Goal: Transaction & Acquisition: Subscribe to service/newsletter

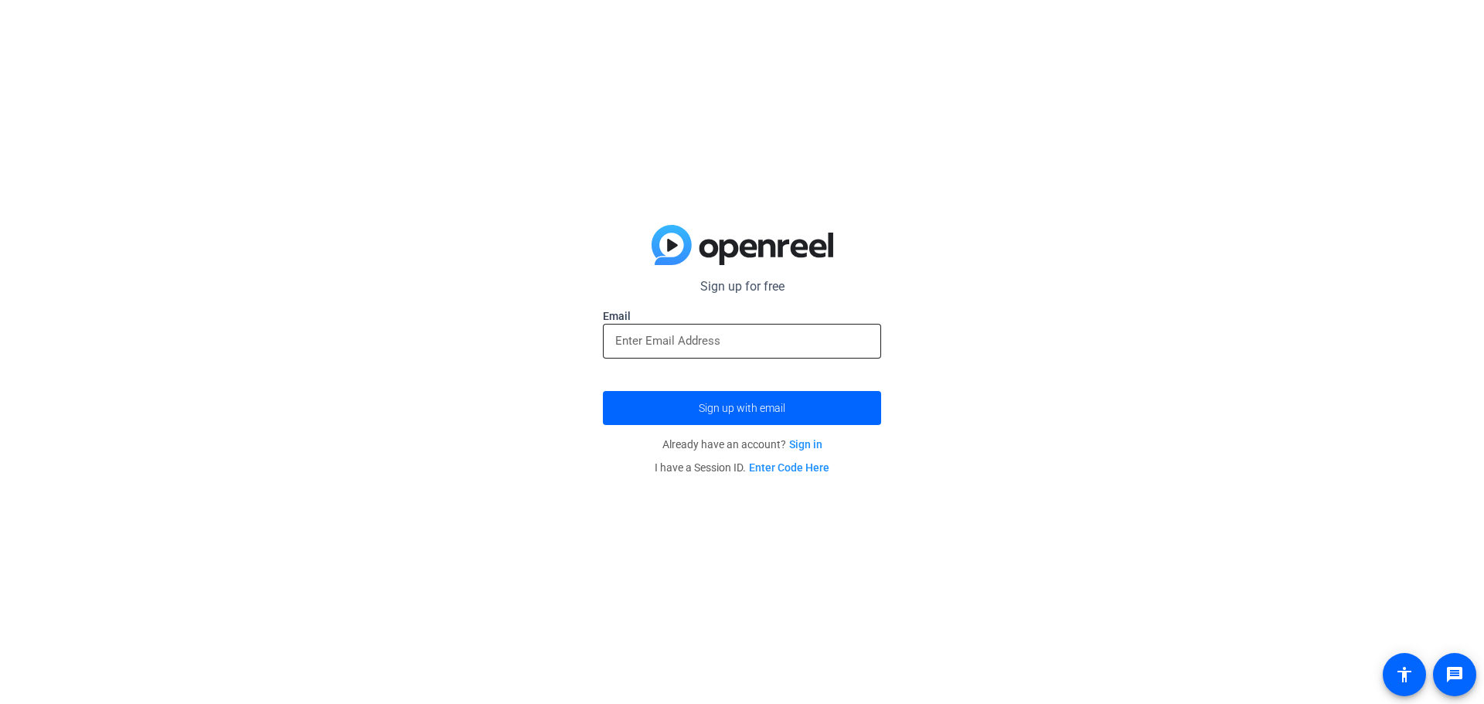
click at [716, 322] on label "Email" at bounding box center [742, 315] width 278 height 15
click at [700, 337] on input "email" at bounding box center [742, 341] width 254 height 19
click at [699, 359] on div at bounding box center [742, 367] width 278 height 17
click at [718, 346] on input "email" at bounding box center [742, 341] width 254 height 19
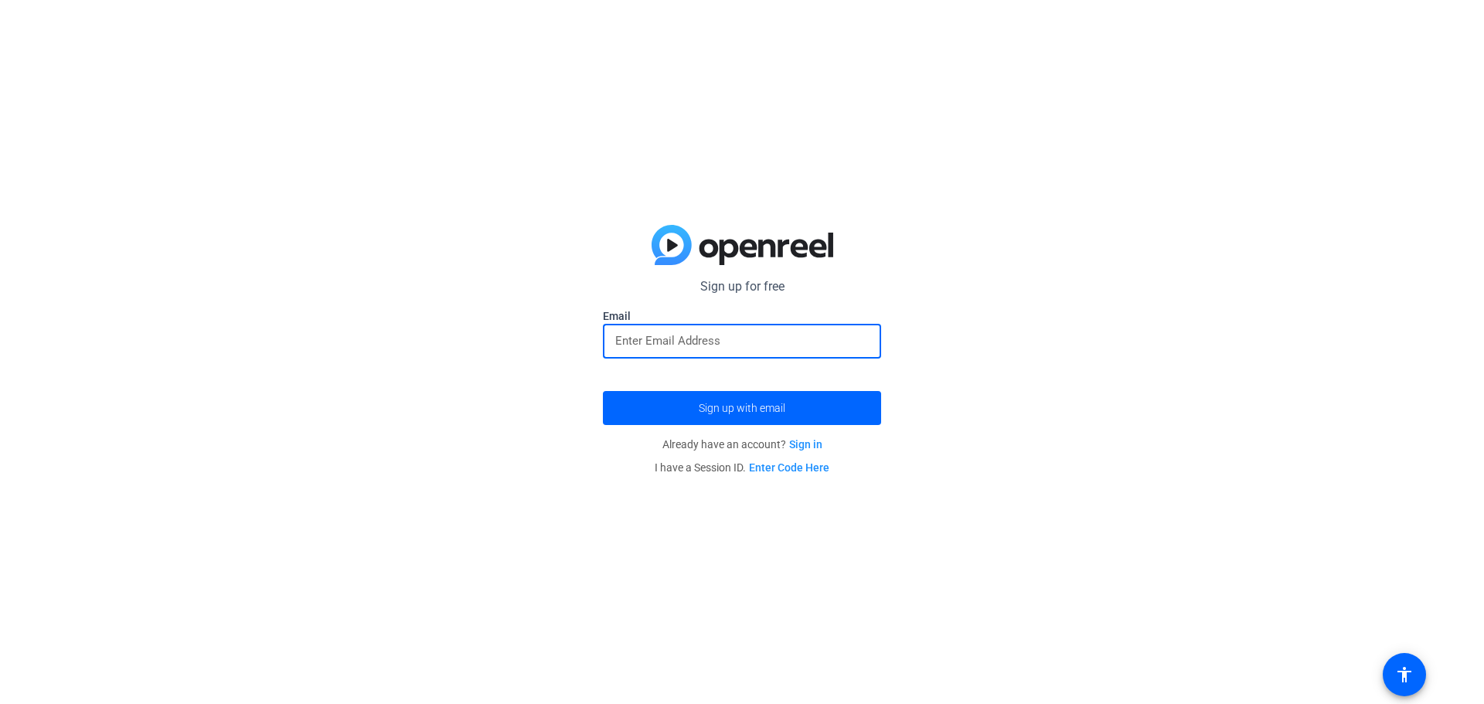
click at [718, 346] on input "email" at bounding box center [742, 341] width 254 height 19
click at [631, 359] on div at bounding box center [742, 367] width 278 height 17
click at [643, 346] on input "email" at bounding box center [742, 341] width 254 height 19
paste input "[EMAIL_ADDRESS][DOMAIN_NAME]"
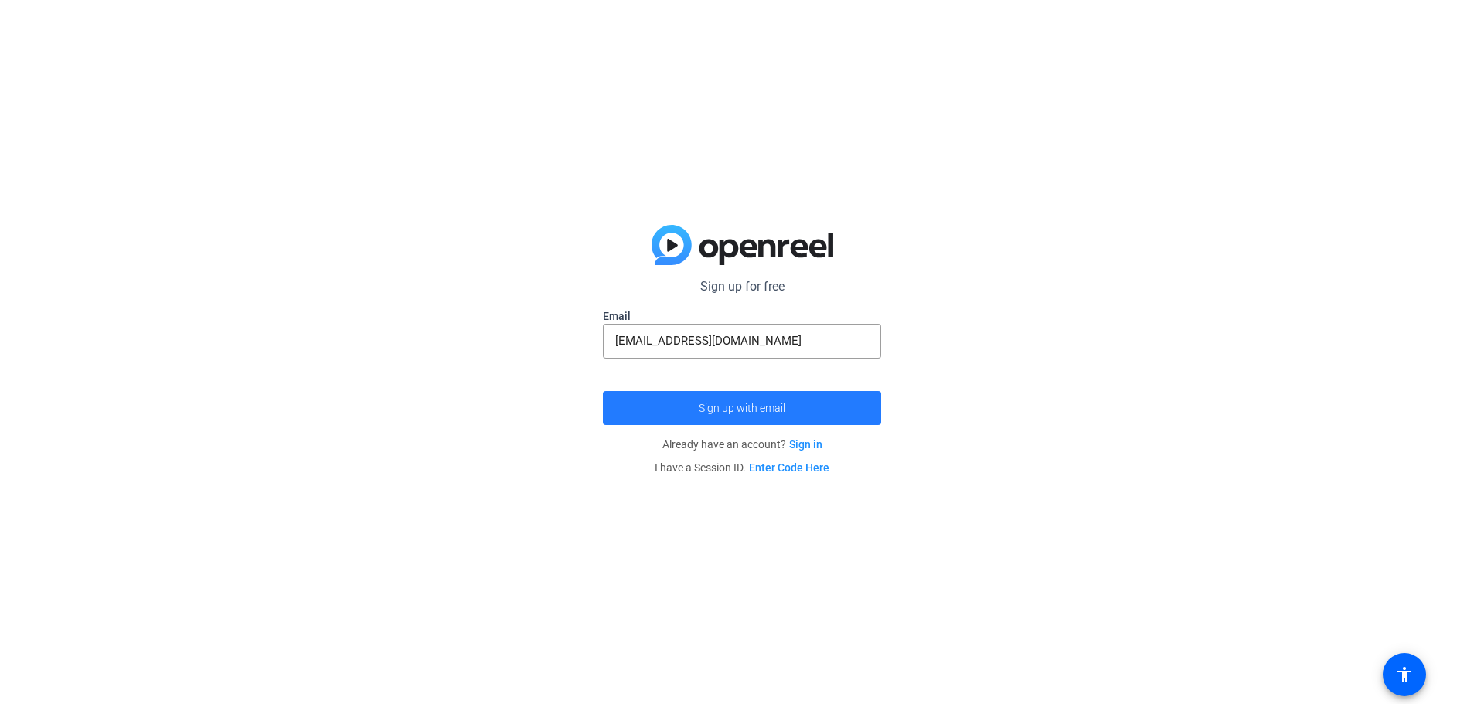
click at [666, 424] on span "submit" at bounding box center [742, 408] width 278 height 37
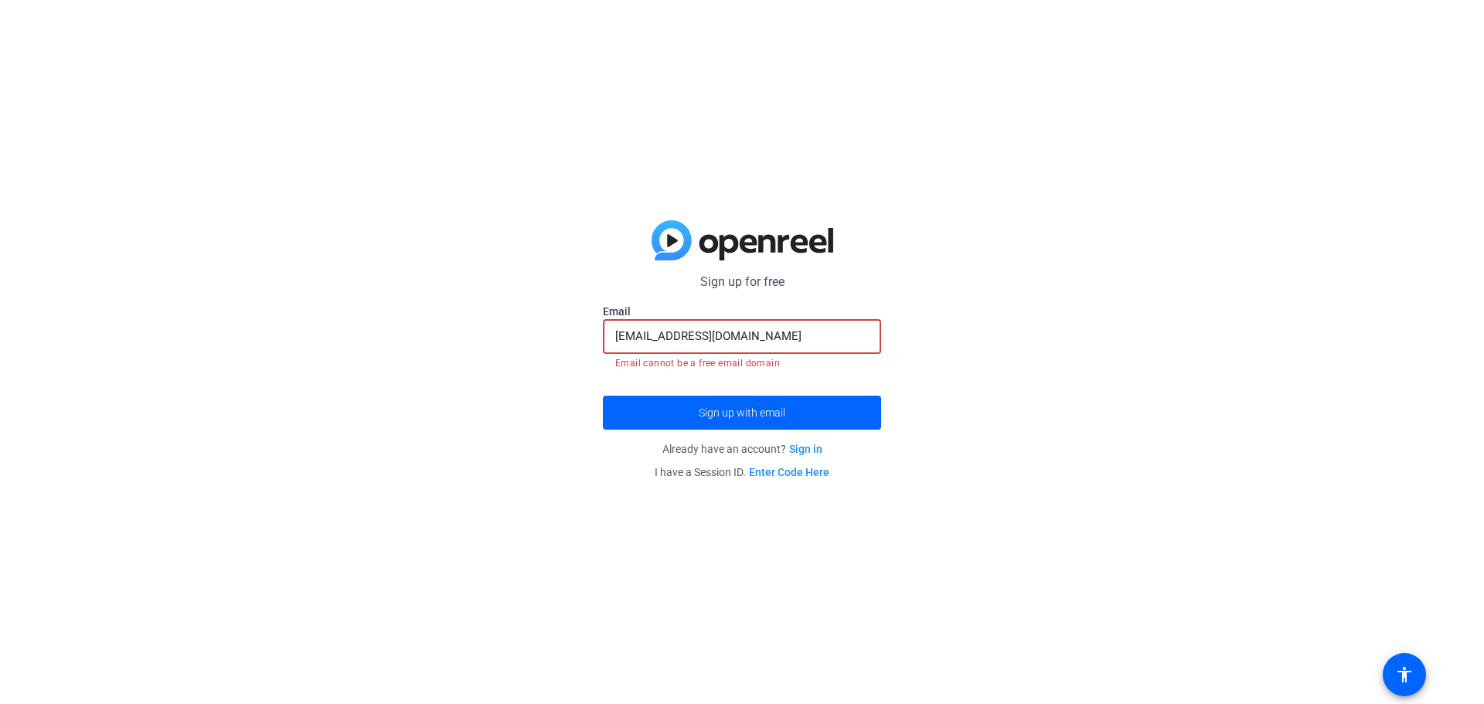
click at [778, 331] on input "[EMAIL_ADDRESS][DOMAIN_NAME]" at bounding box center [742, 336] width 254 height 19
click at [619, 330] on input "[EMAIL_ADDRESS][DOMAIN_NAME]" at bounding box center [742, 336] width 254 height 19
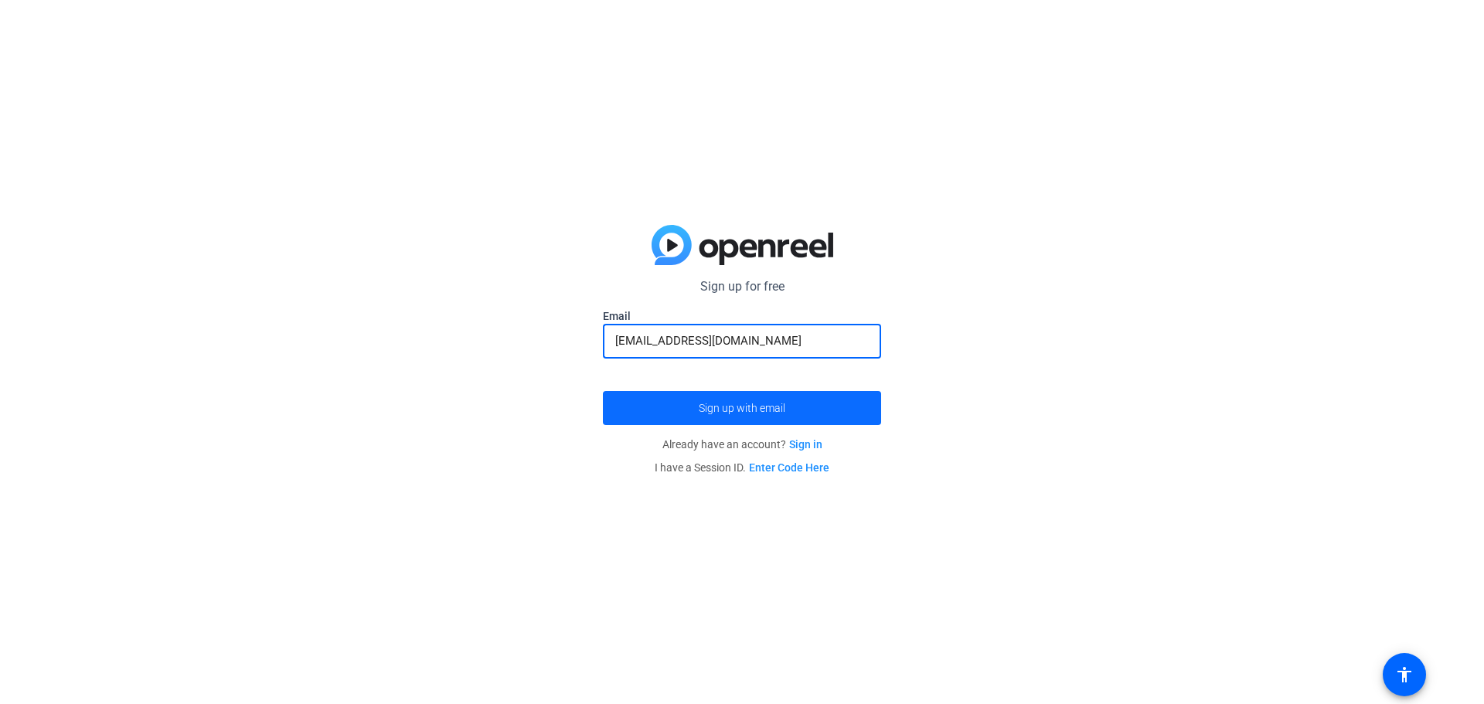
type input "[EMAIL_ADDRESS][DOMAIN_NAME]"
click at [730, 408] on span "Sign up with email" at bounding box center [742, 408] width 87 height 0
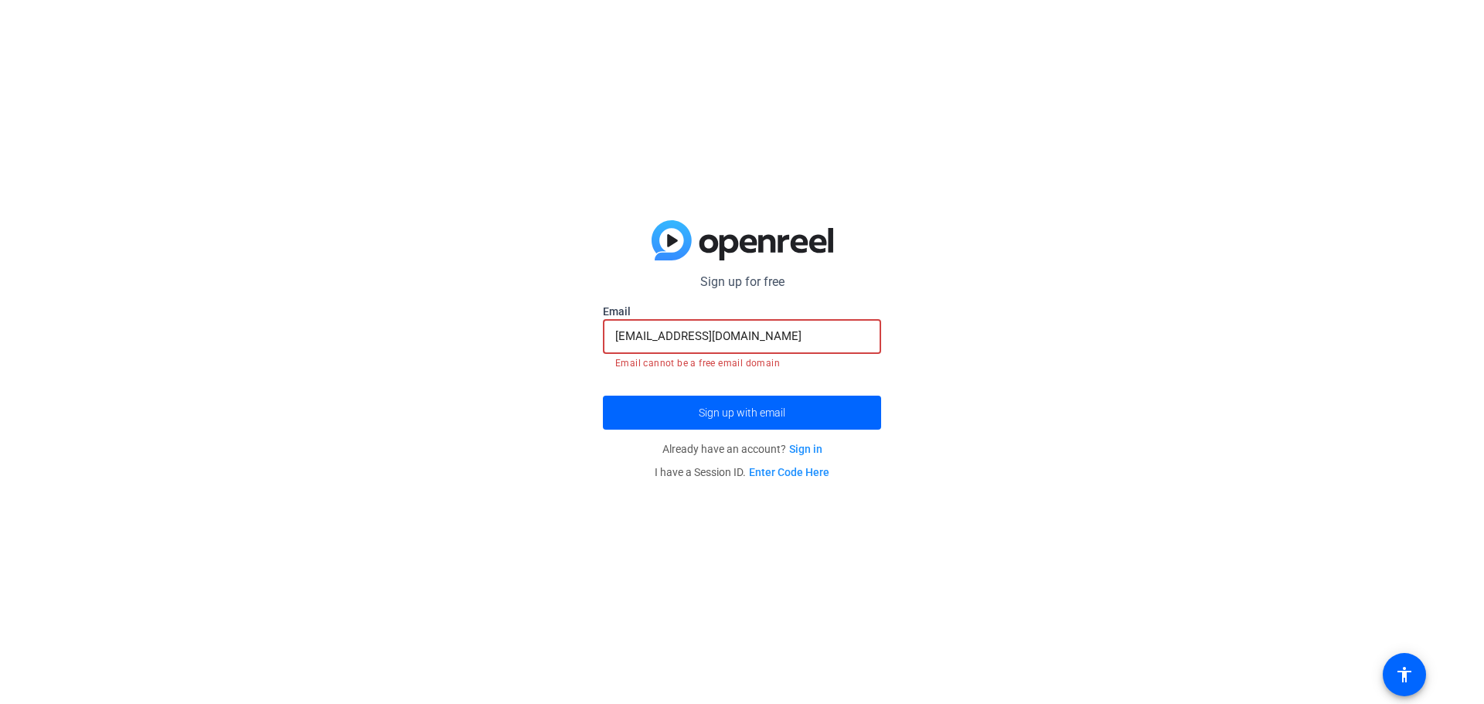
drag, startPoint x: 812, startPoint y: 326, endPoint x: 487, endPoint y: 347, distance: 326.1
click at [488, 348] on div "Sign up for free Email [EMAIL_ADDRESS][DOMAIN_NAME] Email cannot be a free emai…" at bounding box center [742, 352] width 1484 height 704
click at [1012, 296] on div "Sign up for free Email [EMAIL_ADDRESS][DOMAIN_NAME] Email cannot be a free emai…" at bounding box center [742, 352] width 1484 height 704
drag, startPoint x: 808, startPoint y: 332, endPoint x: 503, endPoint y: 334, distance: 305.3
click at [434, 345] on div "Sign up for free Email [EMAIL_ADDRESS][DOMAIN_NAME] Email cannot be a free emai…" at bounding box center [742, 352] width 1484 height 704
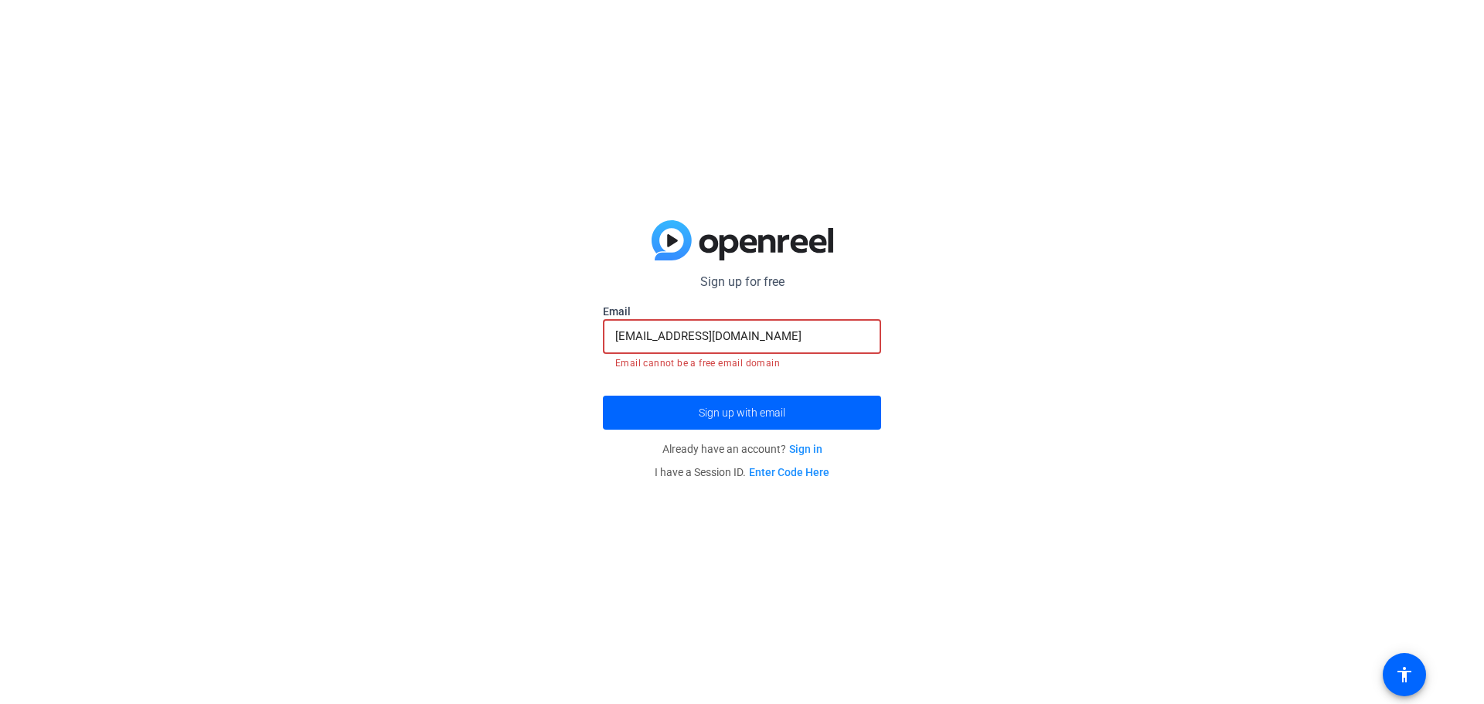
click at [1009, 299] on div "Sign up for free Email [EMAIL_ADDRESS][DOMAIN_NAME] Email cannot be a free emai…" at bounding box center [742, 352] width 1484 height 704
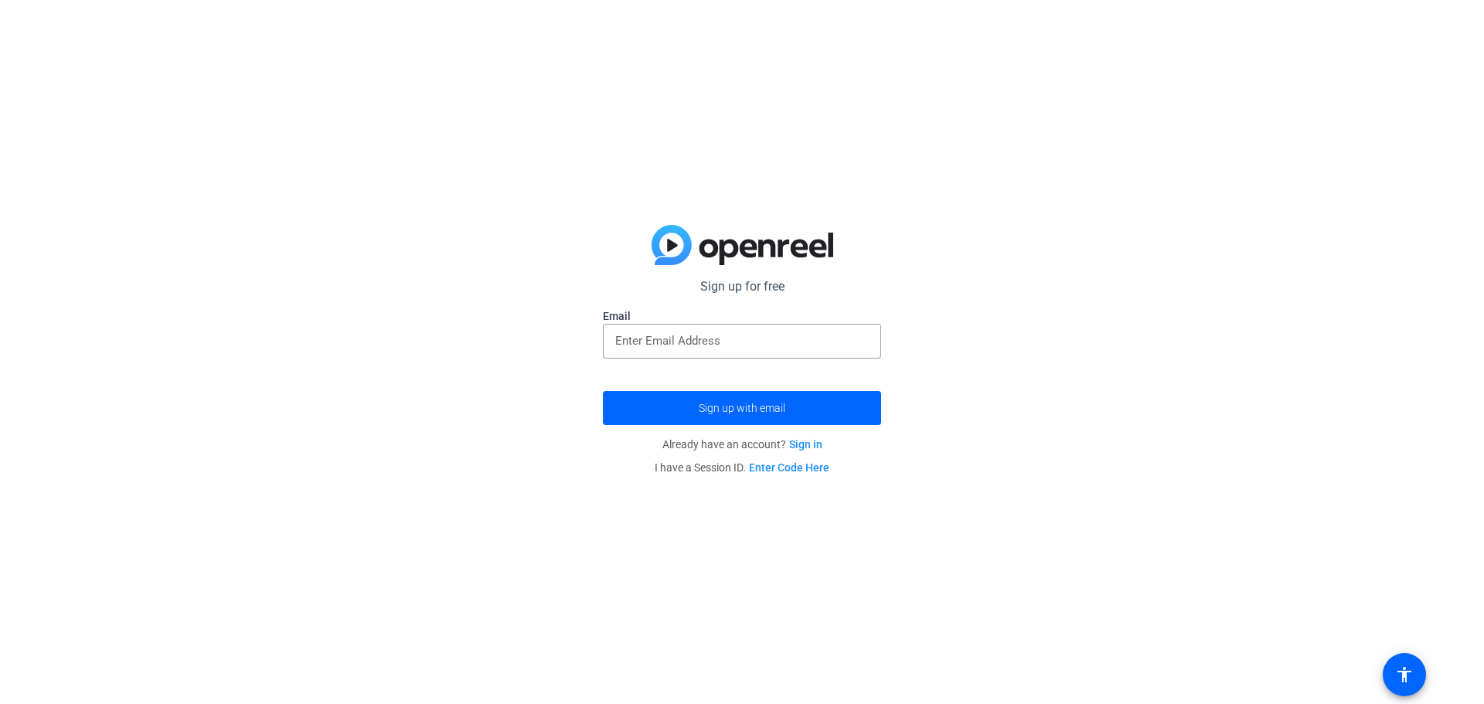
click at [694, 301] on form "Sign up for free Email Sign up with email" at bounding box center [742, 351] width 278 height 148
click at [707, 337] on input "email" at bounding box center [742, 341] width 254 height 19
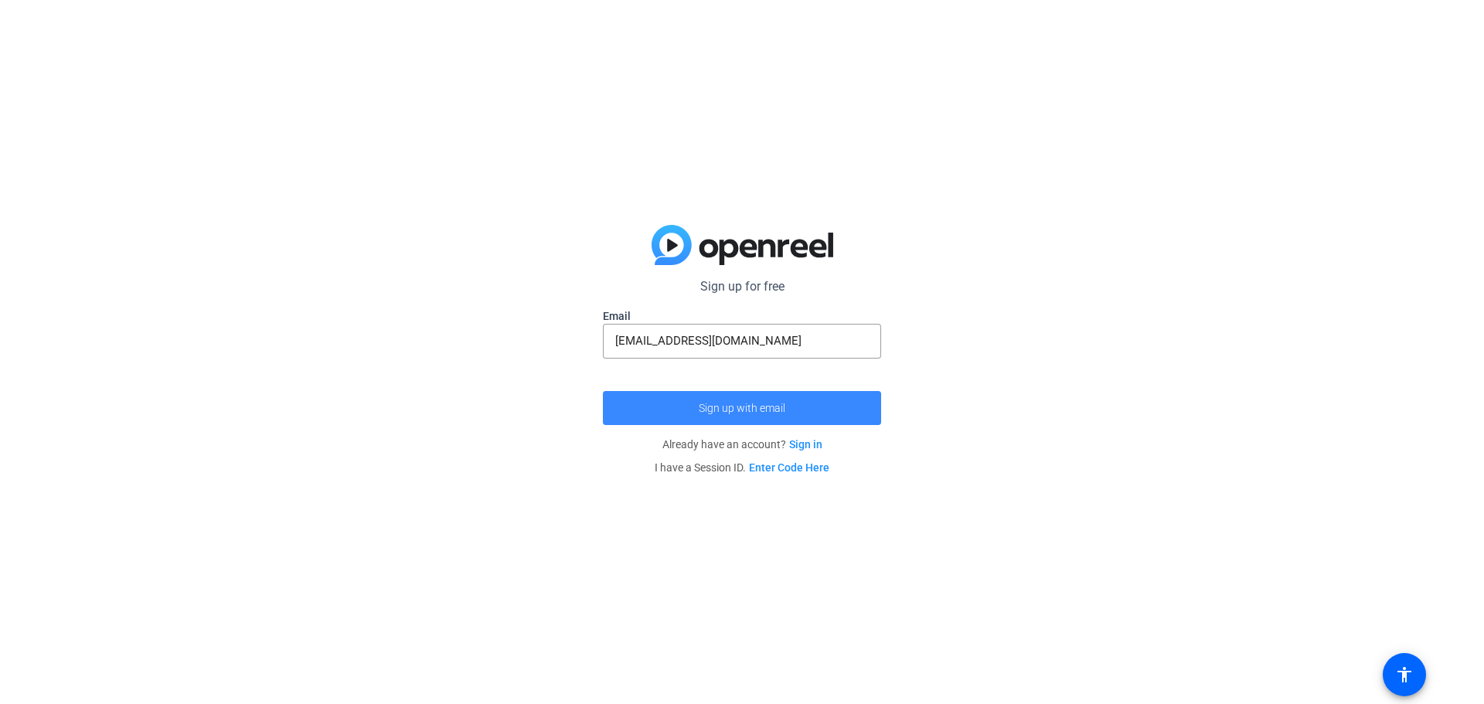
drag, startPoint x: 784, startPoint y: 404, endPoint x: 785, endPoint y: 397, distance: 7.9
click at [785, 398] on button "Sign up with email" at bounding box center [742, 408] width 278 height 34
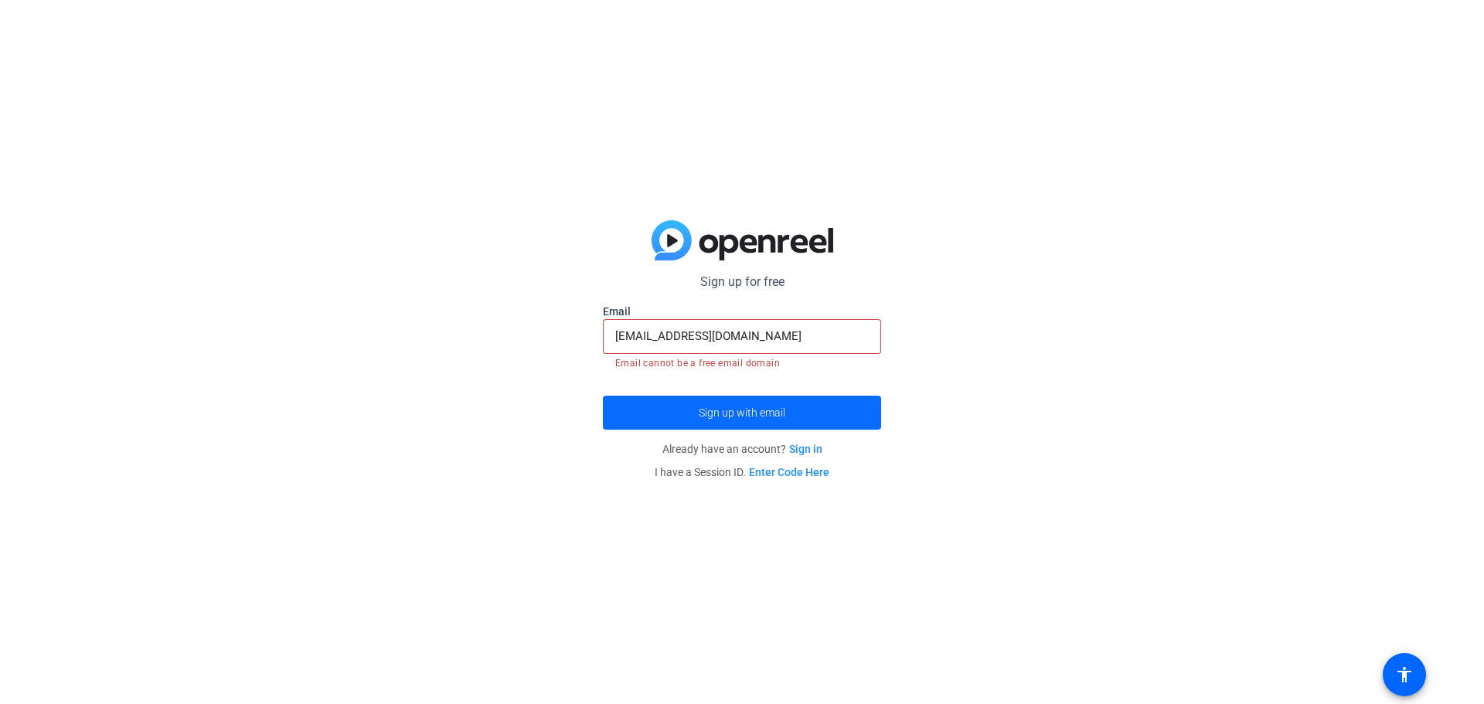
drag, startPoint x: 785, startPoint y: 397, endPoint x: 705, endPoint y: 403, distance: 80.6
click at [711, 400] on span "submit" at bounding box center [742, 412] width 278 height 37
drag, startPoint x: 797, startPoint y: 326, endPoint x: 795, endPoint y: 335, distance: 9.6
click at [795, 330] on input "[EMAIL_ADDRESS][DOMAIN_NAME]" at bounding box center [742, 336] width 254 height 19
drag, startPoint x: 798, startPoint y: 337, endPoint x: 812, endPoint y: 336, distance: 13.9
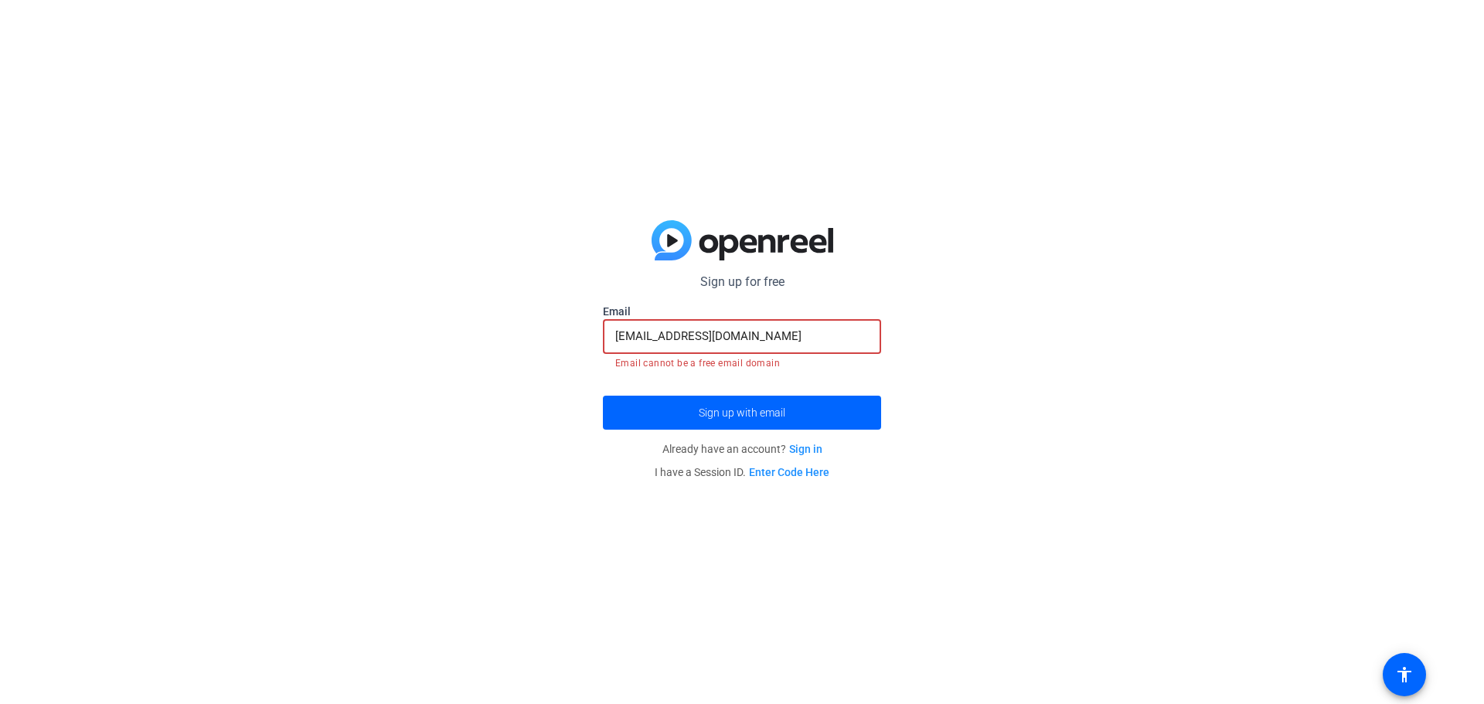
click at [812, 336] on input "[EMAIL_ADDRESS][DOMAIN_NAME]" at bounding box center [742, 336] width 254 height 19
click at [814, 340] on input "[EMAIL_ADDRESS][DOMAIN_NAME]" at bounding box center [742, 336] width 254 height 19
drag, startPoint x: 799, startPoint y: 339, endPoint x: 628, endPoint y: 336, distance: 171.6
click at [628, 336] on input "[EMAIL_ADDRESS][DOMAIN_NAME]" at bounding box center [742, 336] width 254 height 19
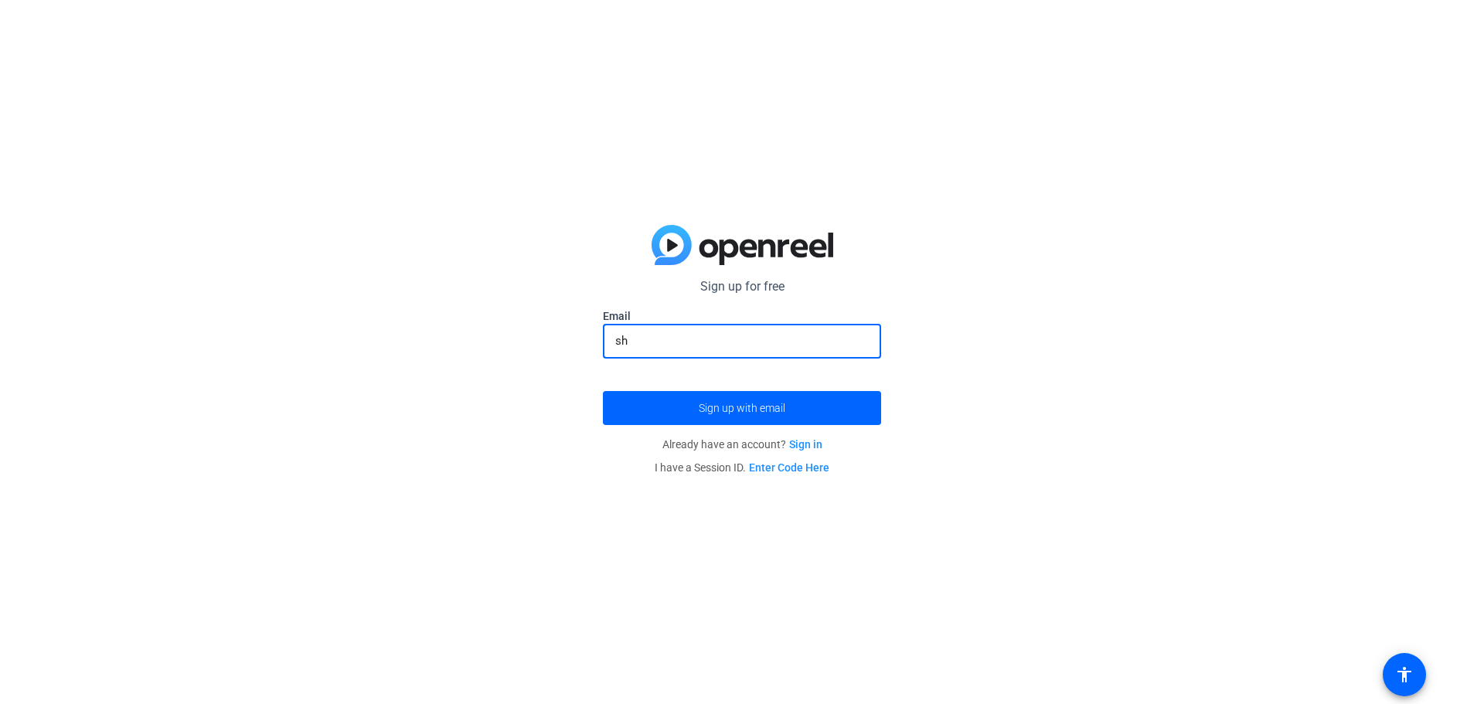
click at [603, 391] on button "Sign up with email" at bounding box center [742, 408] width 278 height 34
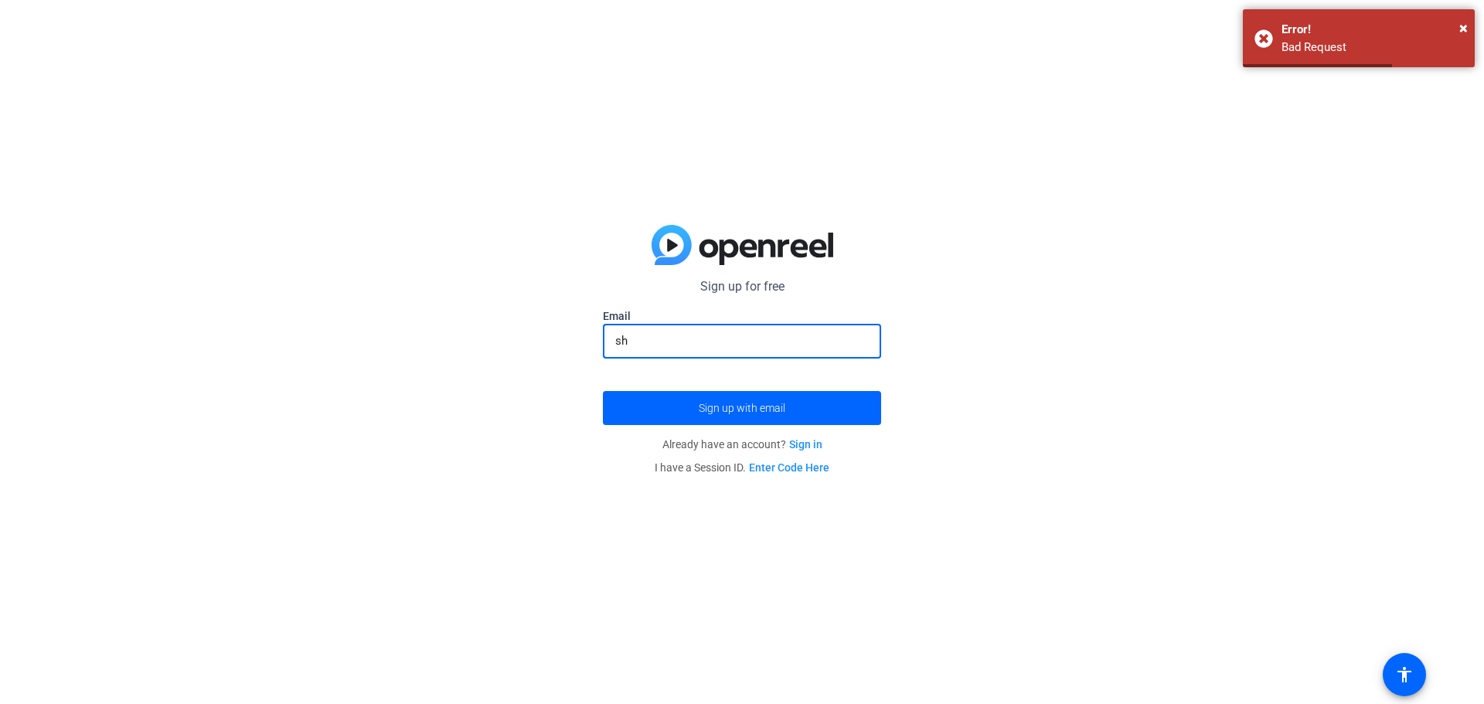
type input "s"
paste input "[EMAIL_ADDRESS][DOMAIN_NAME]"
click at [754, 344] on input "[EMAIL_ADDRESS][DOMAIN_NAME]" at bounding box center [742, 341] width 254 height 19
type input "[EMAIL_ADDRESS][DOMAIN_NAME]"
click at [603, 391] on button "Sign up with email" at bounding box center [742, 408] width 278 height 34
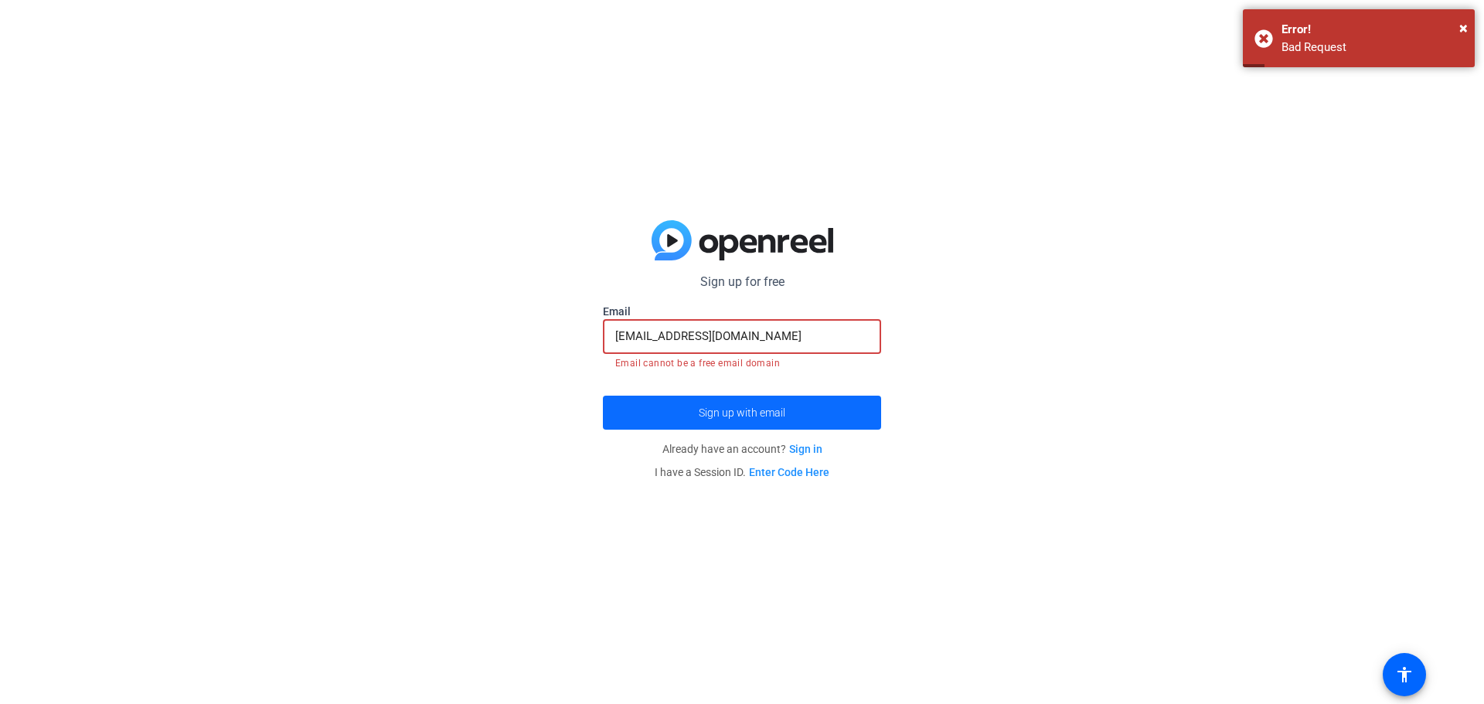
click at [802, 409] on span "submit" at bounding box center [742, 412] width 278 height 37
click at [805, 446] on link "Sign in" at bounding box center [805, 449] width 33 height 12
